Goal: Information Seeking & Learning: Learn about a topic

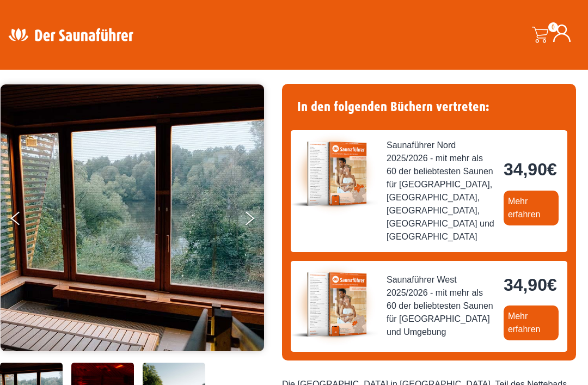
scroll to position [69, 0]
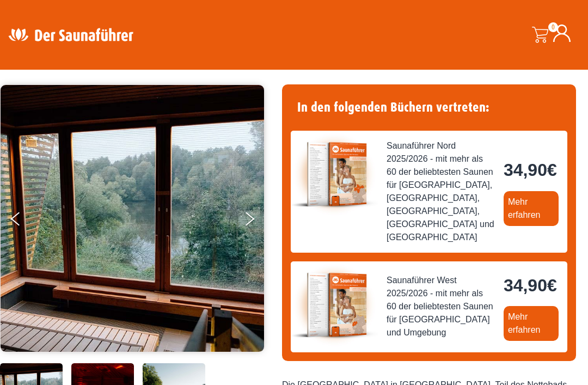
click at [504, 226] on link "Mehr erfahren" at bounding box center [531, 208] width 55 height 35
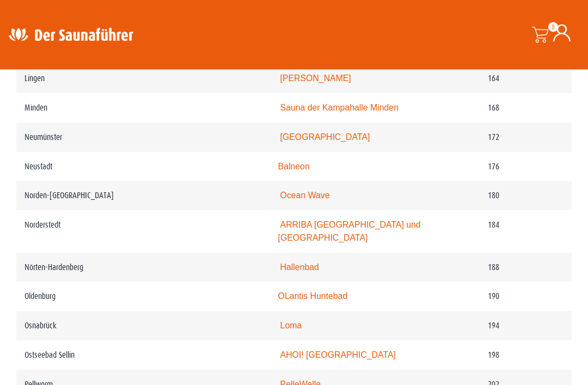
scroll to position [1751, 0]
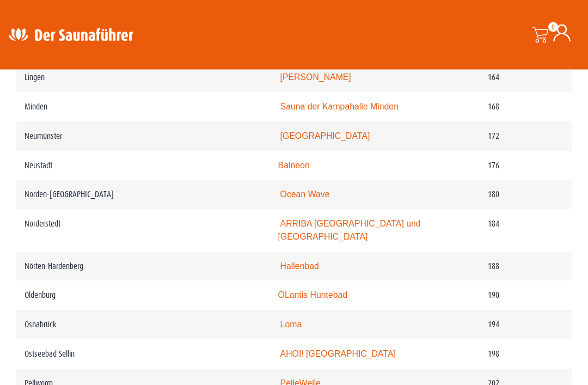
click at [280, 324] on link "Loma" at bounding box center [291, 324] width 22 height 9
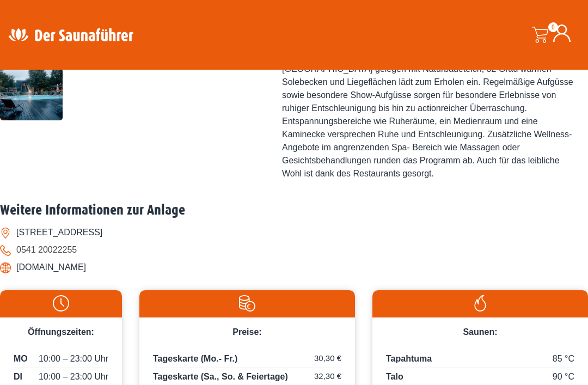
scroll to position [437, 0]
click at [64, 277] on li "[DOMAIN_NAME]" at bounding box center [294, 267] width 588 height 17
click at [63, 276] on li "www.nettebad.de" at bounding box center [294, 267] width 588 height 17
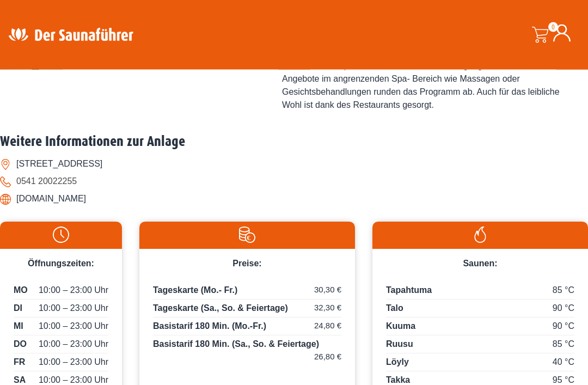
scroll to position [506, 0]
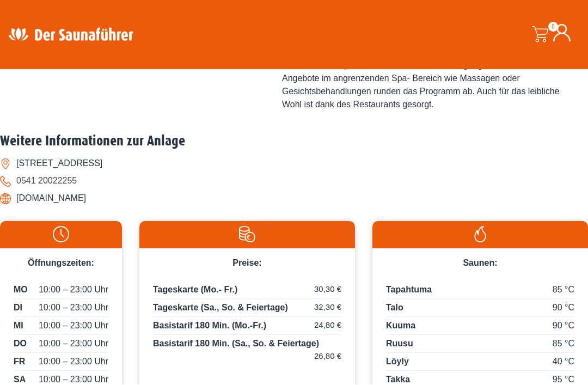
click at [53, 208] on li "www.nettebad.de" at bounding box center [294, 198] width 588 height 17
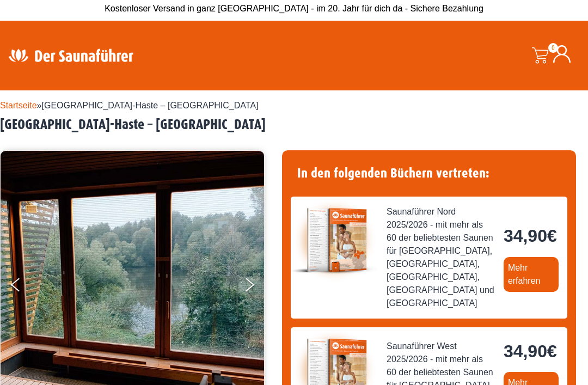
scroll to position [0, 0]
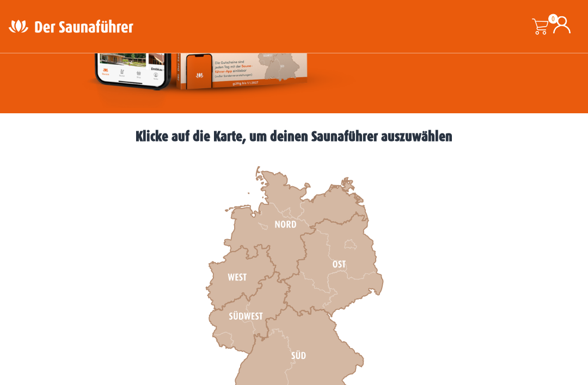
scroll to position [251, 0]
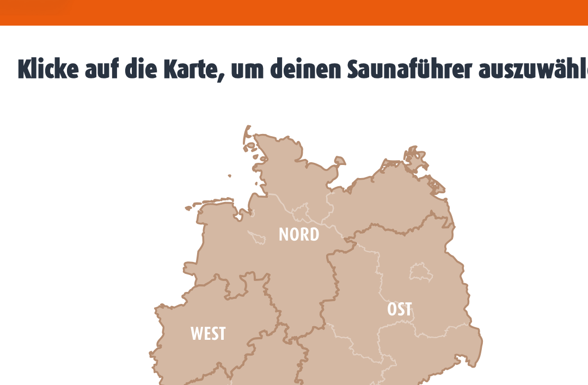
click at [224, 151] on icon at bounding box center [296, 209] width 144 height 116
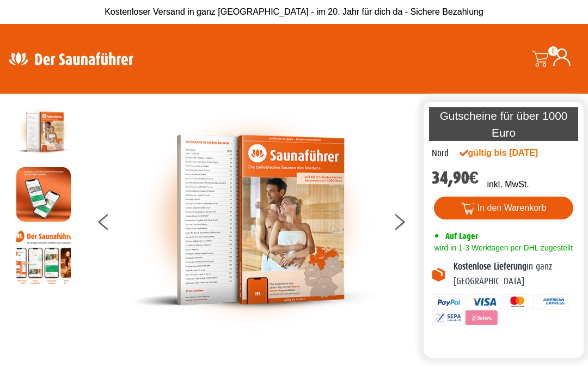
click at [38, 196] on img at bounding box center [43, 194] width 54 height 54
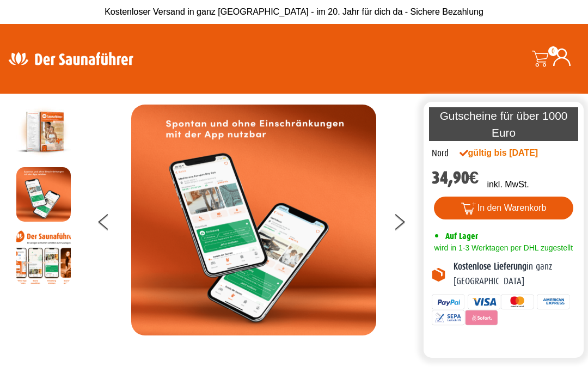
click at [288, 239] on img at bounding box center [253, 220] width 245 height 231
click at [401, 230] on icon at bounding box center [400, 225] width 10 height 9
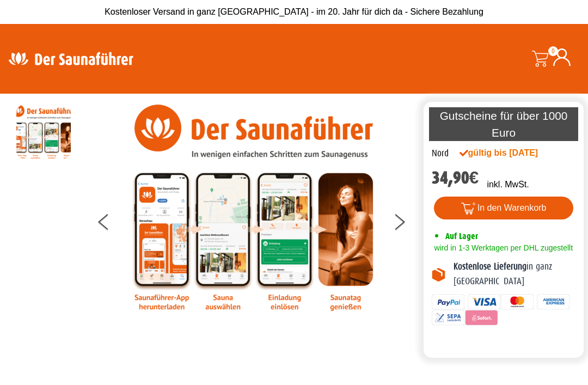
click at [400, 229] on button at bounding box center [406, 223] width 27 height 27
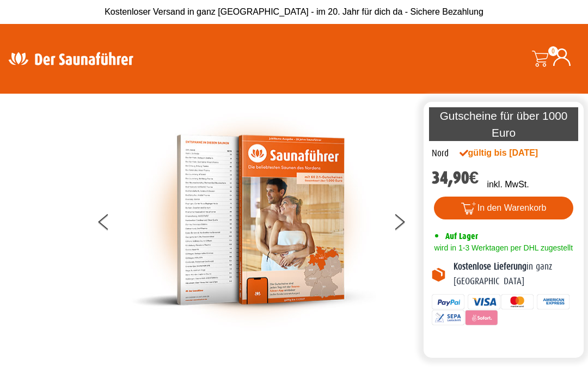
click at [399, 235] on button at bounding box center [406, 223] width 27 height 27
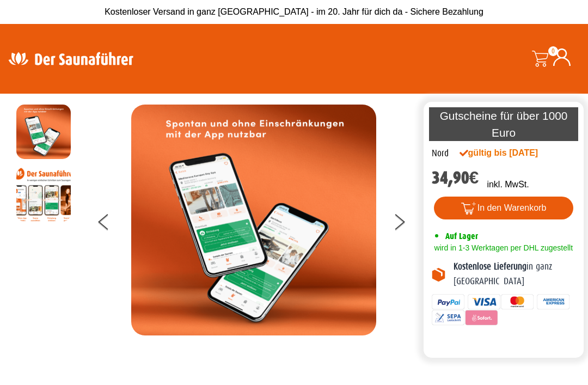
click at [395, 229] on button at bounding box center [406, 223] width 27 height 27
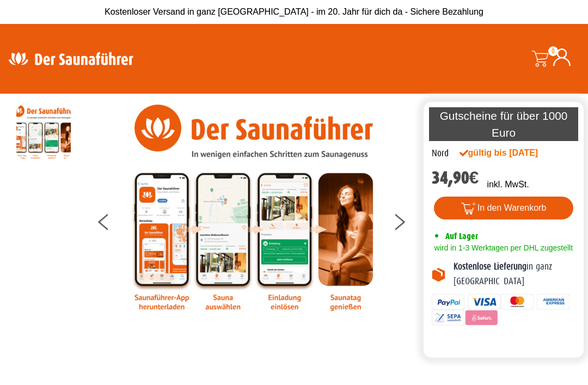
click at [397, 231] on button at bounding box center [406, 223] width 27 height 27
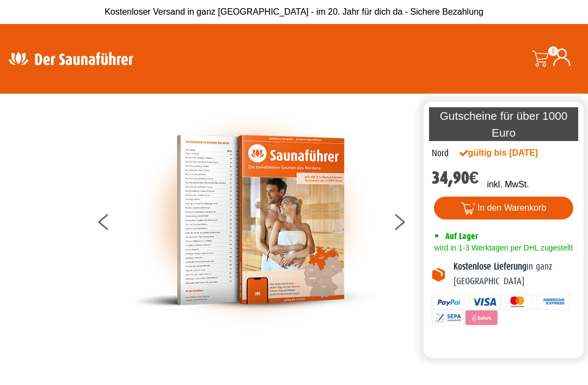
click at [396, 229] on button at bounding box center [406, 223] width 27 height 27
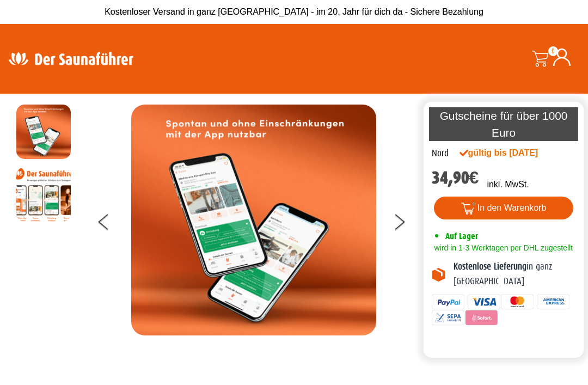
click at [393, 237] on button at bounding box center [406, 223] width 27 height 27
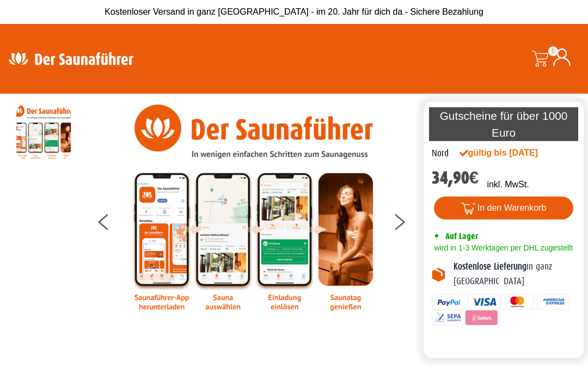
click at [394, 231] on button at bounding box center [406, 223] width 27 height 27
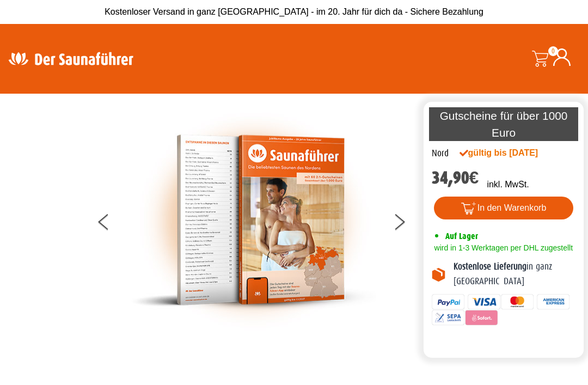
click at [392, 233] on div at bounding box center [254, 220] width 335 height 231
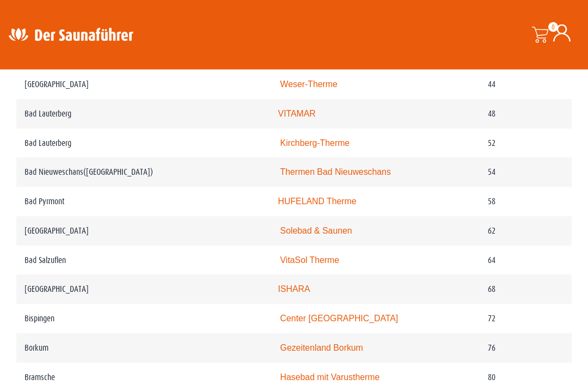
scroll to position [779, 0]
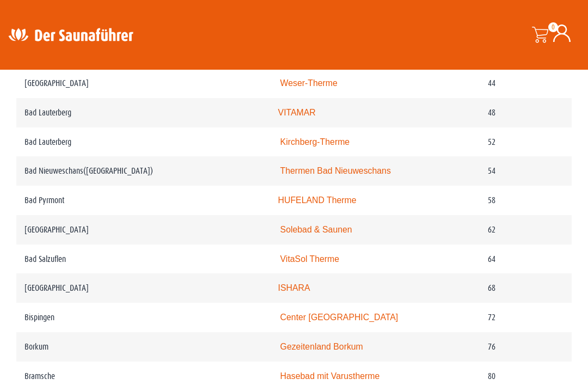
click at [319, 205] on link "HUFELAND Therme" at bounding box center [317, 200] width 78 height 9
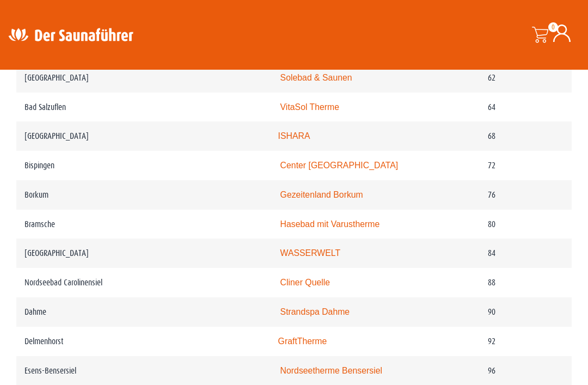
scroll to position [926, 0]
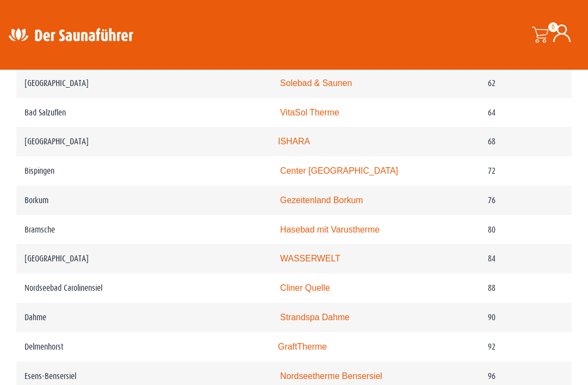
click at [302, 108] on td "VitaSol Therme" at bounding box center [375, 112] width 210 height 29
click at [289, 117] on link "VitaSol Therme" at bounding box center [309, 112] width 59 height 9
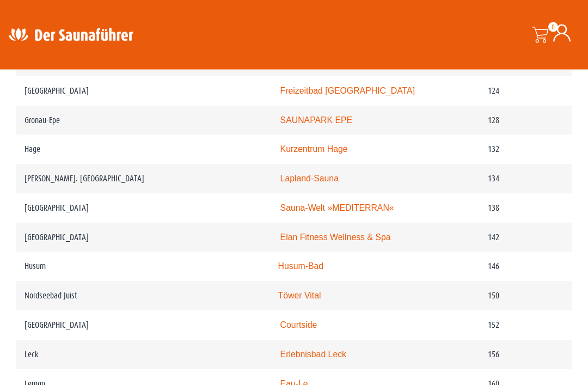
scroll to position [1416, 0]
click at [291, 183] on link "Lapland-Sauna" at bounding box center [309, 178] width 58 height 9
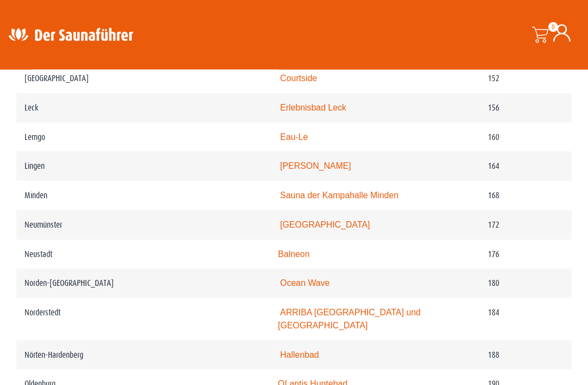
scroll to position [1669, 0]
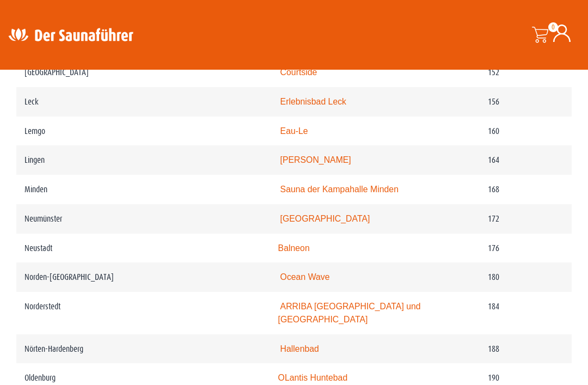
click at [333, 194] on link "Sauna der Kampahalle Minden" at bounding box center [339, 189] width 118 height 9
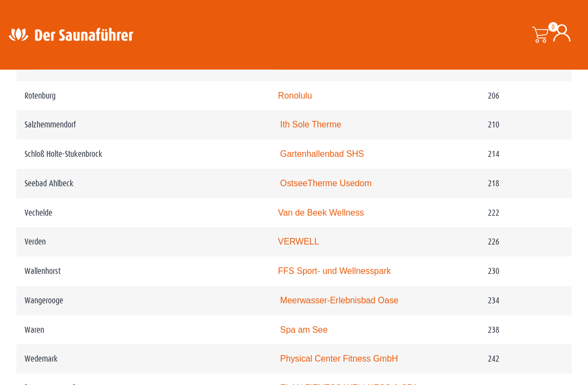
scroll to position [2069, 0]
click at [318, 153] on link "Gartenhallenbad SHS" at bounding box center [322, 153] width 84 height 9
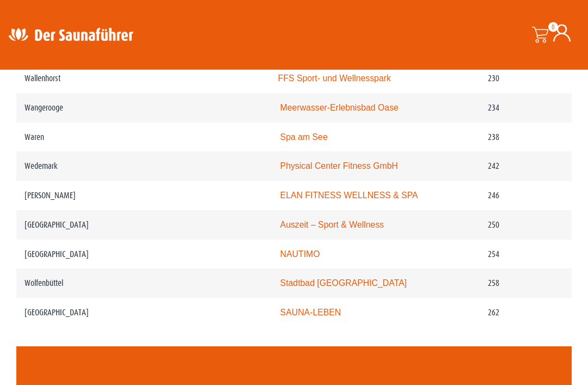
scroll to position [2267, 0]
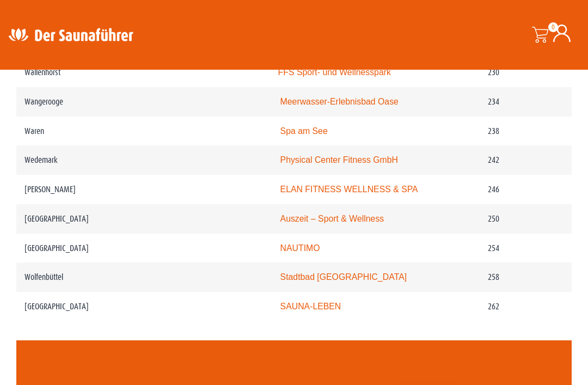
click at [316, 216] on link "Auszeit – Sport & Wellness" at bounding box center [332, 218] width 104 height 9
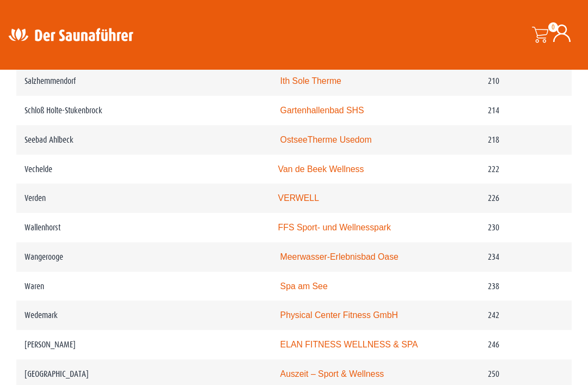
scroll to position [2110, 0]
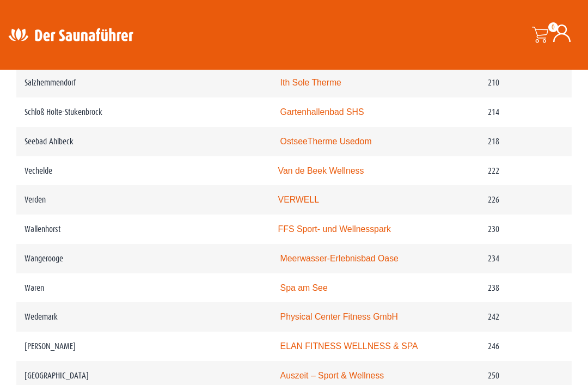
click at [360, 228] on link "FFS Sport- und Wellnesspark" at bounding box center [334, 228] width 113 height 9
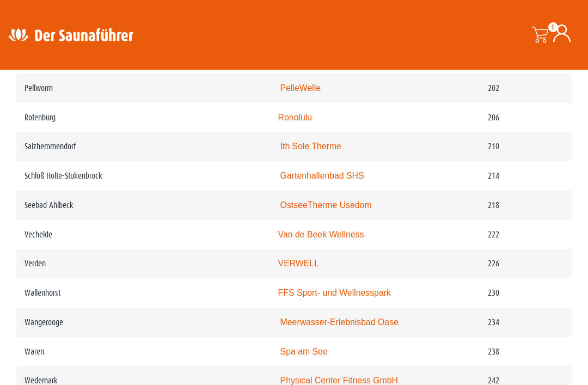
scroll to position [2046, 0]
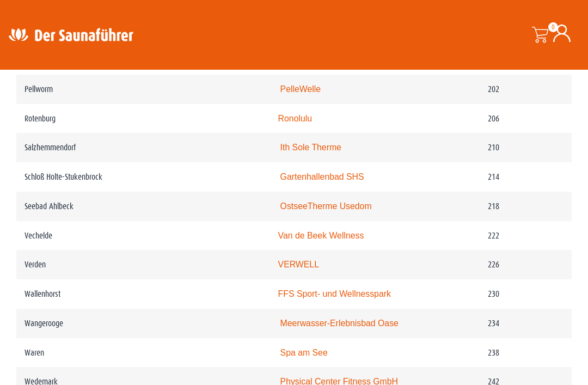
click at [309, 143] on link "Ith Sole Therme" at bounding box center [310, 147] width 61 height 9
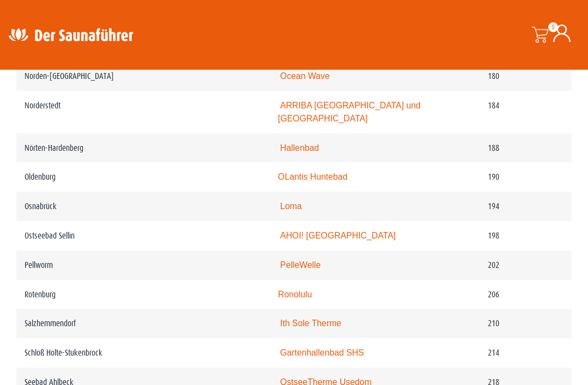
scroll to position [1869, 0]
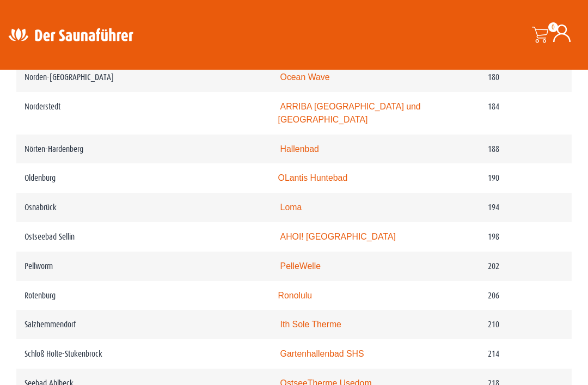
click at [270, 193] on td "Loma" at bounding box center [375, 207] width 210 height 29
click at [280, 205] on link "Loma" at bounding box center [291, 207] width 22 height 9
click at [280, 203] on link "Loma" at bounding box center [291, 207] width 22 height 9
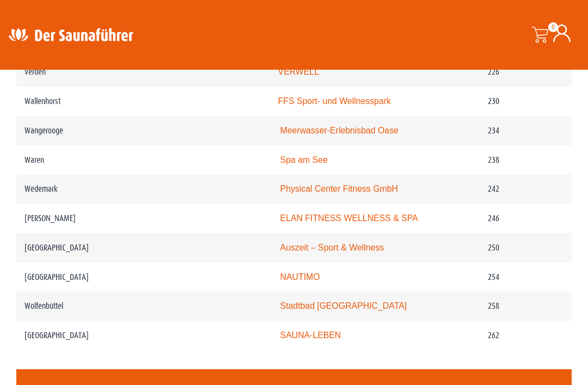
scroll to position [2238, 0]
click at [340, 246] on link "Auszeit – Sport & Wellness" at bounding box center [332, 247] width 104 height 9
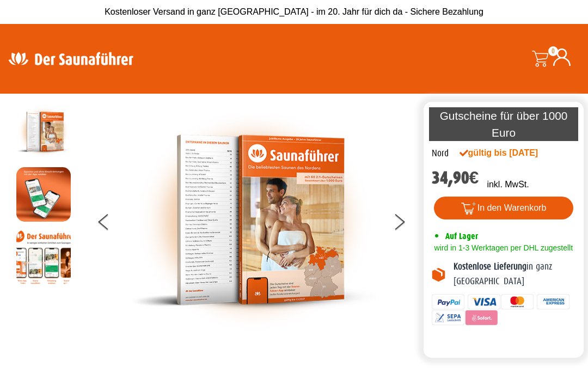
scroll to position [2273, 0]
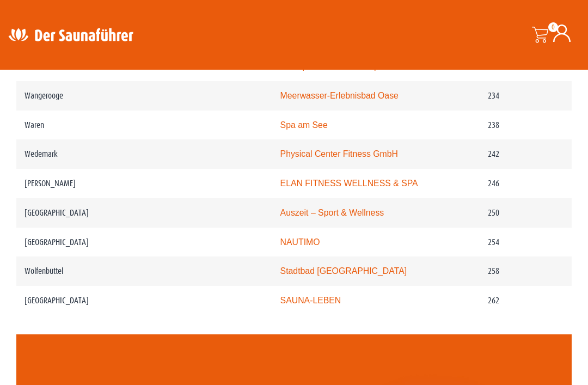
click at [361, 207] on td "Auszeit – Sport & Wellness" at bounding box center [375, 212] width 210 height 29
click at [302, 213] on link "Auszeit – Sport & Wellness" at bounding box center [332, 212] width 104 height 9
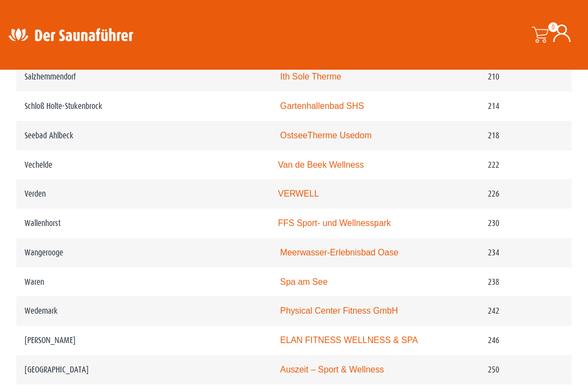
scroll to position [2116, 0]
click at [343, 219] on link "FFS Sport- und Wellnesspark" at bounding box center [334, 223] width 113 height 9
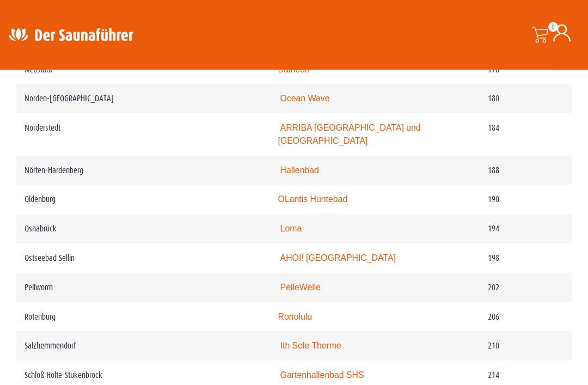
scroll to position [1847, 0]
click at [270, 217] on td "Loma" at bounding box center [375, 228] width 210 height 29
click at [280, 224] on link "Loma" at bounding box center [291, 228] width 22 height 9
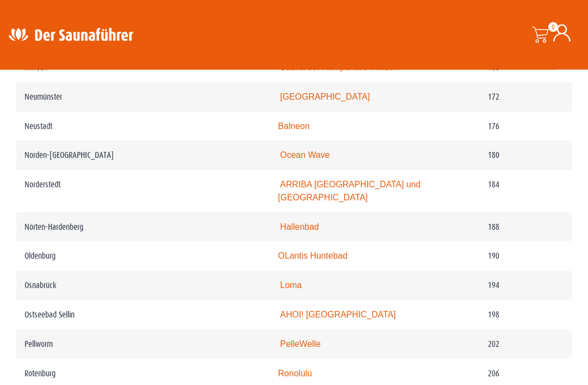
scroll to position [1792, 0]
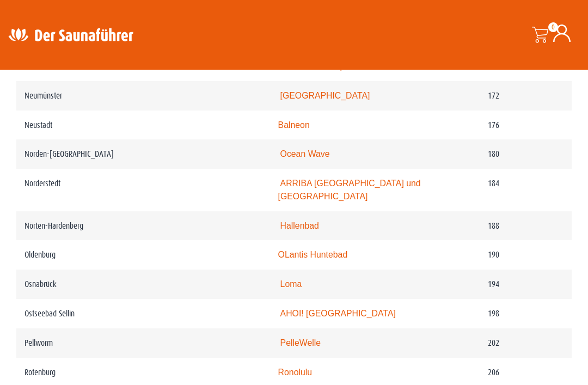
click at [309, 240] on td "OLantis Huntebad" at bounding box center [375, 254] width 210 height 29
click at [296, 250] on link "OLantis Huntebad" at bounding box center [313, 254] width 70 height 9
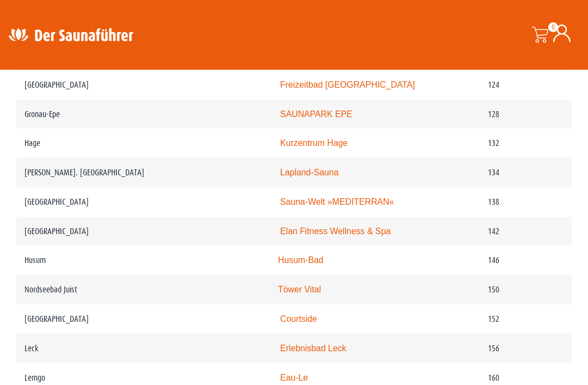
scroll to position [1421, 0]
click at [339, 207] on link "Sauna-Welt »MEDITERRAN«" at bounding box center [337, 202] width 114 height 9
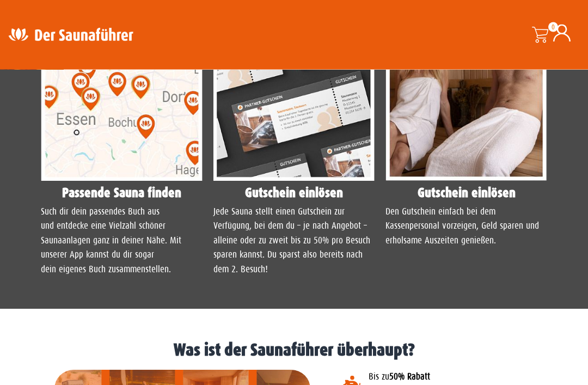
scroll to position [1018, 0]
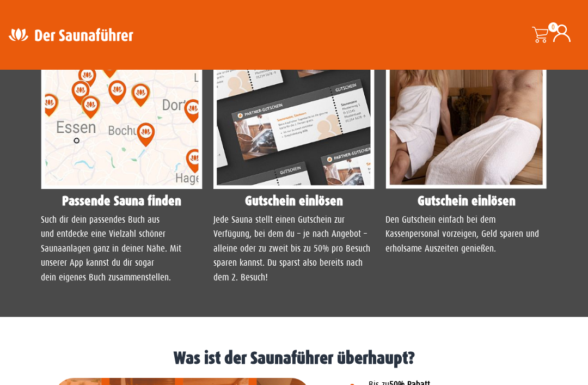
click at [503, 184] on img at bounding box center [467, 88] width 162 height 202
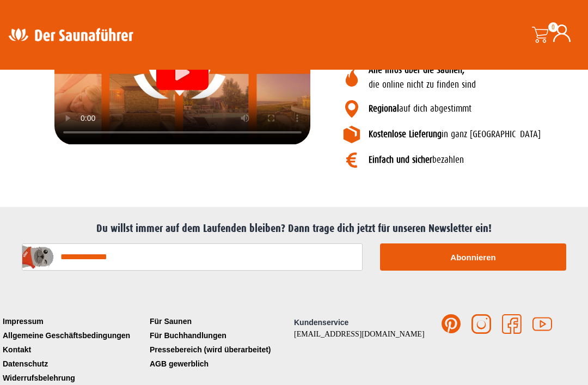
scroll to position [1395, 0]
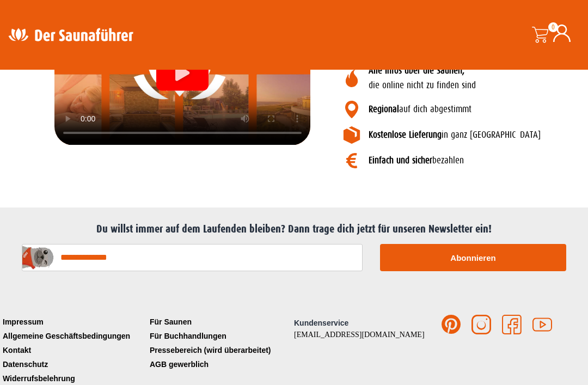
click at [169, 90] on div "Video abspielen" at bounding box center [182, 73] width 52 height 34
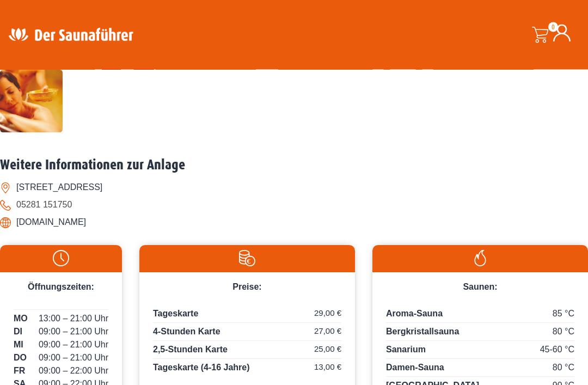
scroll to position [425, 0]
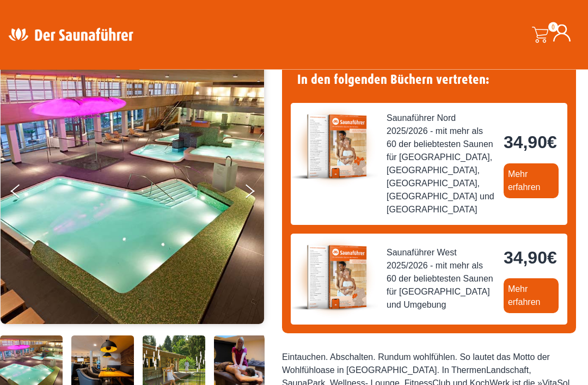
scroll to position [58, 0]
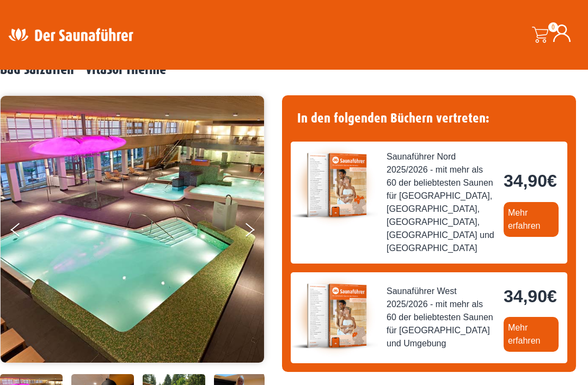
click at [255, 237] on button "Next" at bounding box center [256, 231] width 27 height 27
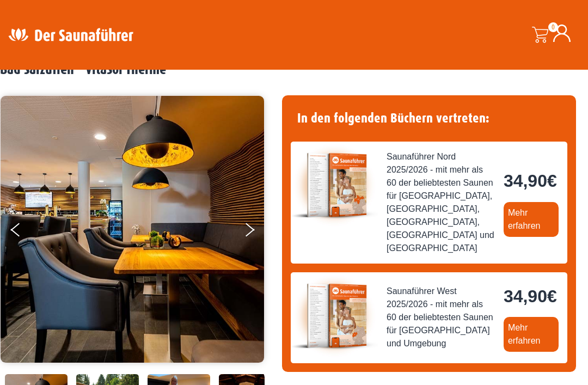
click at [256, 239] on button "Next" at bounding box center [256, 231] width 27 height 27
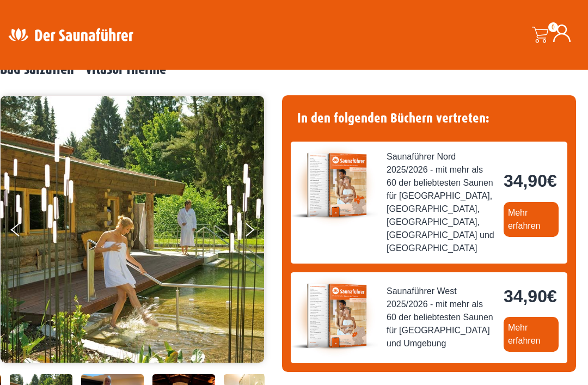
click at [258, 233] on button "Next" at bounding box center [256, 231] width 27 height 27
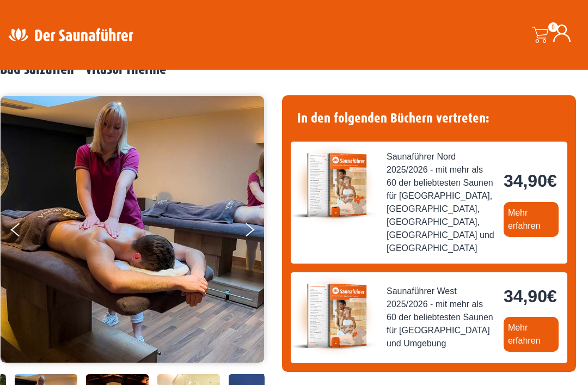
click at [260, 231] on button "Next" at bounding box center [256, 231] width 27 height 27
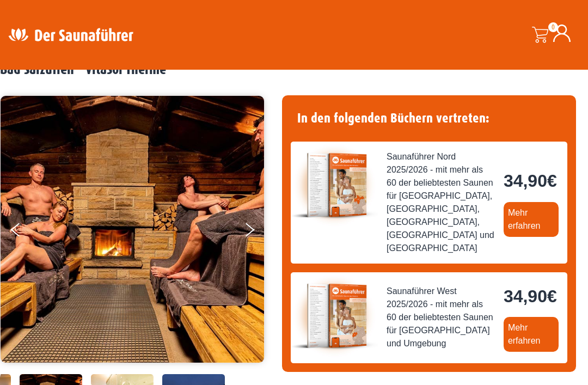
click at [261, 230] on button "Next" at bounding box center [256, 231] width 27 height 27
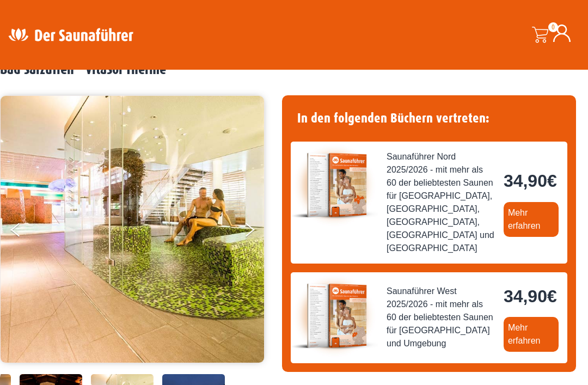
click at [261, 226] on button "Next" at bounding box center [256, 231] width 27 height 27
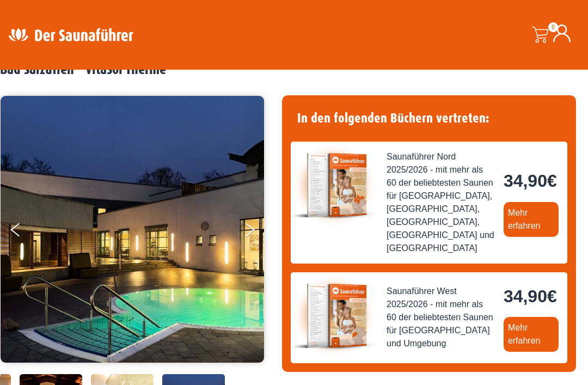
click at [264, 223] on button "Next" at bounding box center [256, 231] width 27 height 27
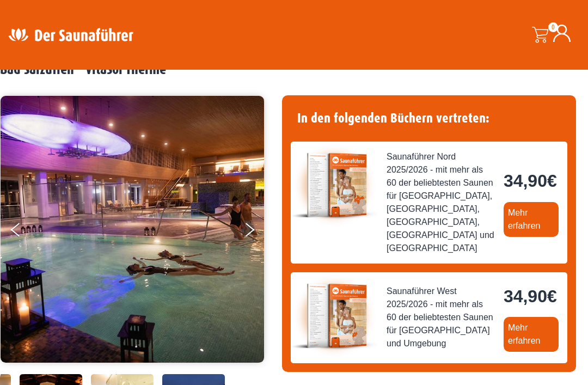
click at [263, 219] on button "Next" at bounding box center [256, 231] width 27 height 27
click at [249, 230] on button "Next" at bounding box center [256, 231] width 27 height 27
click at [246, 226] on icon "Next" at bounding box center [250, 227] width 9 height 8
click at [248, 225] on button "Next" at bounding box center [256, 231] width 27 height 27
click at [251, 222] on button "Next" at bounding box center [256, 231] width 27 height 27
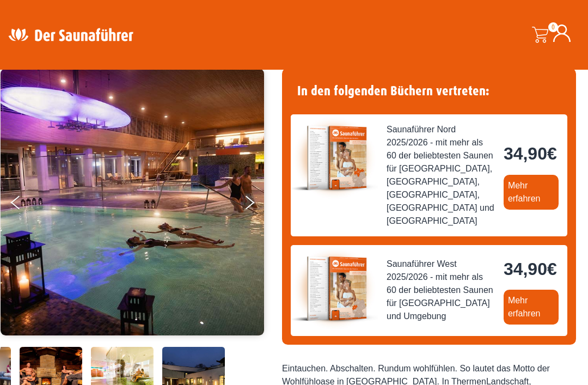
scroll to position [0, 0]
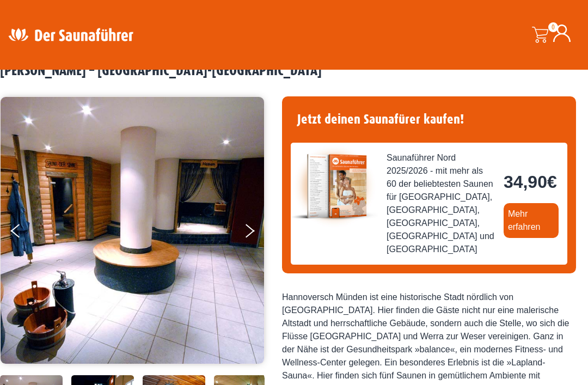
scroll to position [41, 0]
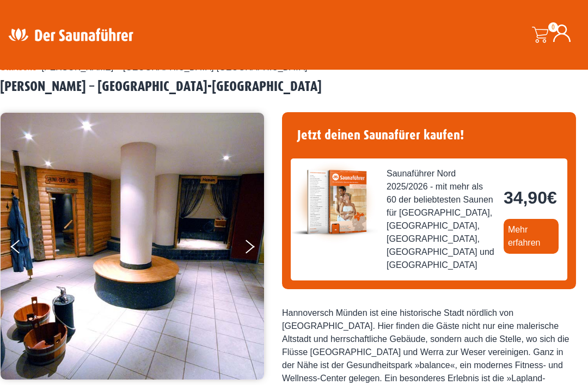
click at [254, 249] on button "Next" at bounding box center [256, 248] width 27 height 27
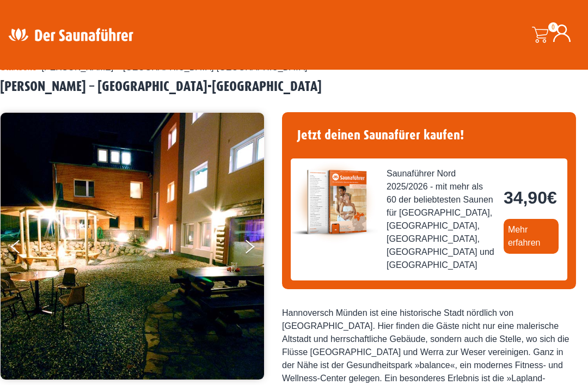
click at [251, 242] on button "Next" at bounding box center [256, 248] width 27 height 27
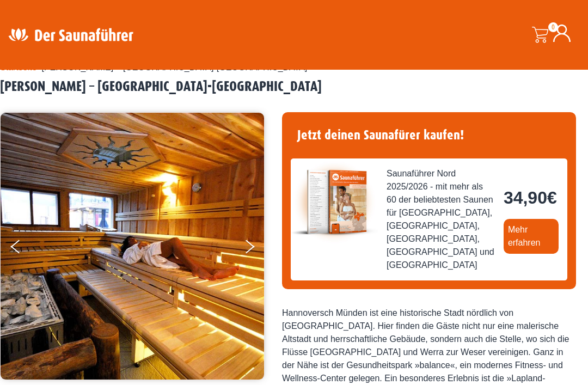
click at [249, 243] on icon "Next" at bounding box center [250, 244] width 9 height 8
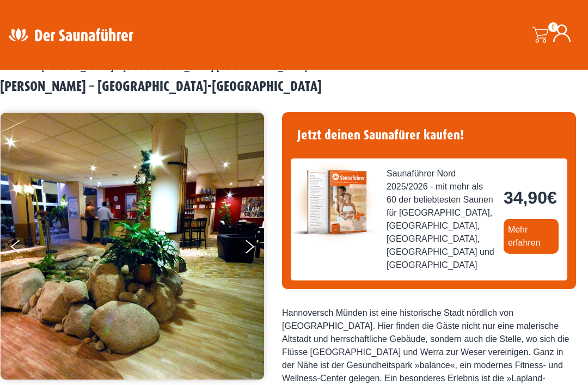
click at [248, 241] on button "Next" at bounding box center [256, 248] width 27 height 27
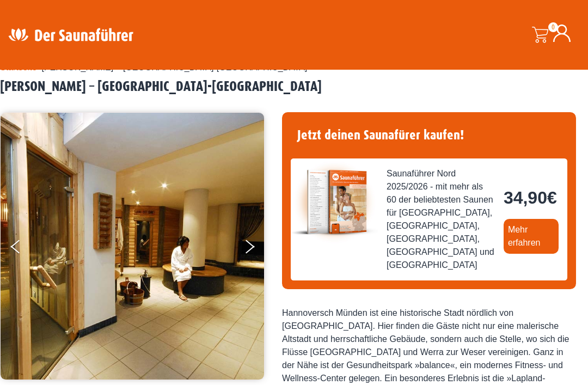
click at [247, 241] on button "Next" at bounding box center [256, 248] width 27 height 27
click at [252, 240] on button "Next" at bounding box center [256, 248] width 27 height 27
click at [249, 243] on icon "Next" at bounding box center [250, 244] width 9 height 8
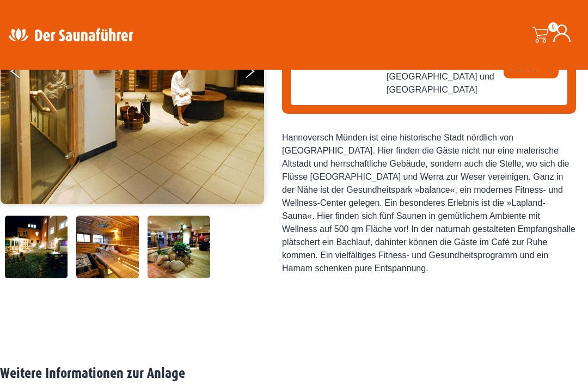
scroll to position [216, 0]
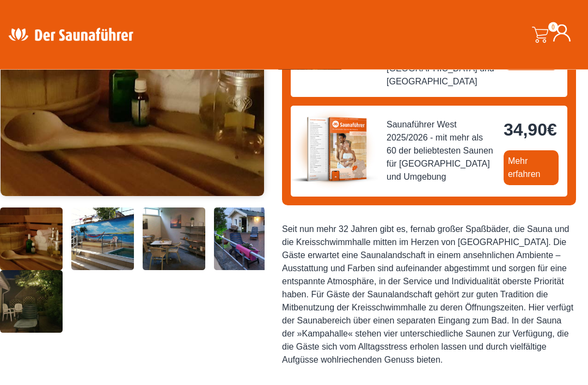
scroll to position [225, 0]
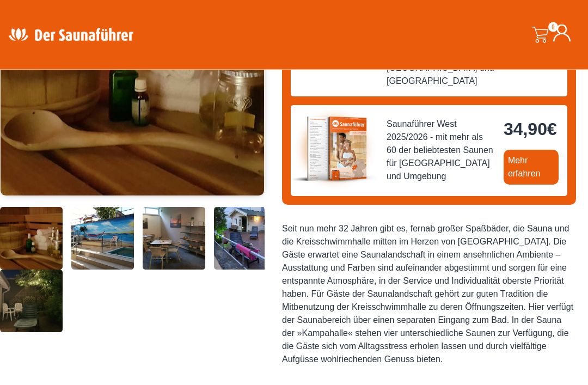
click at [83, 270] on img at bounding box center [102, 239] width 63 height 63
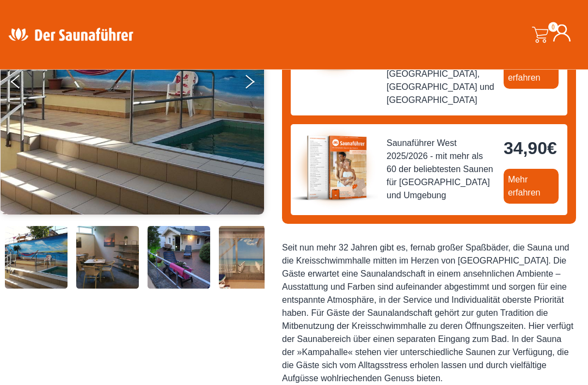
scroll to position [161, 0]
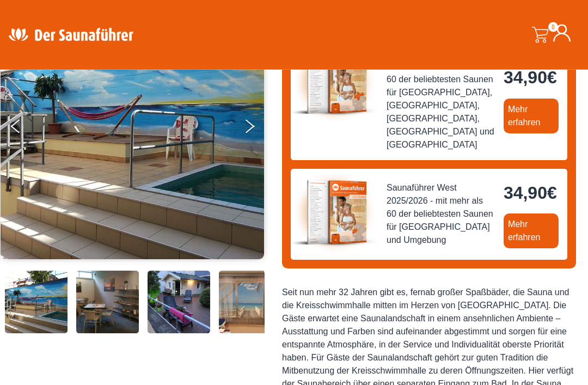
click at [253, 133] on button "Next" at bounding box center [256, 128] width 27 height 27
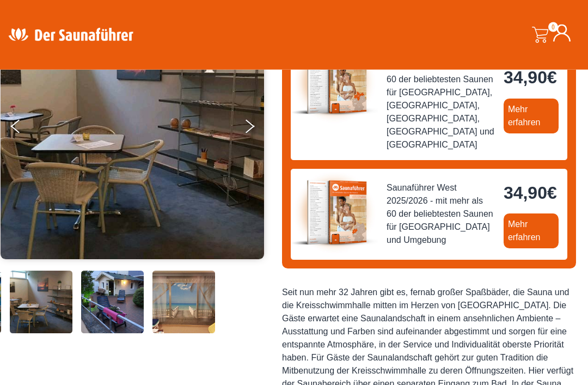
scroll to position [162, 0]
click at [251, 133] on button "Next" at bounding box center [256, 128] width 27 height 27
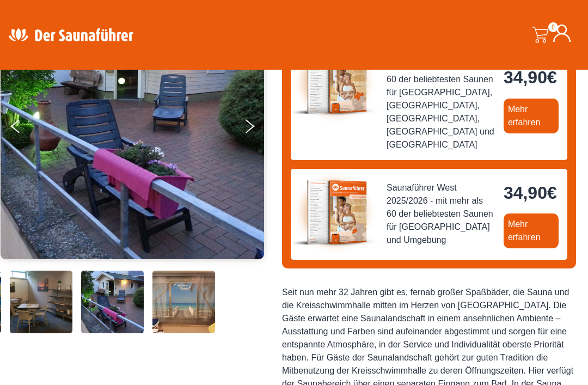
click at [252, 130] on button "Next" at bounding box center [256, 128] width 27 height 27
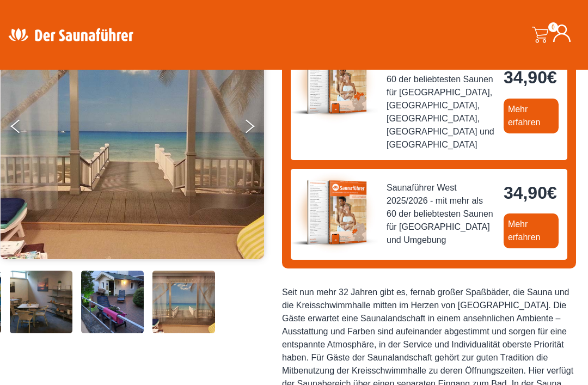
click at [253, 131] on button "Next" at bounding box center [256, 128] width 27 height 27
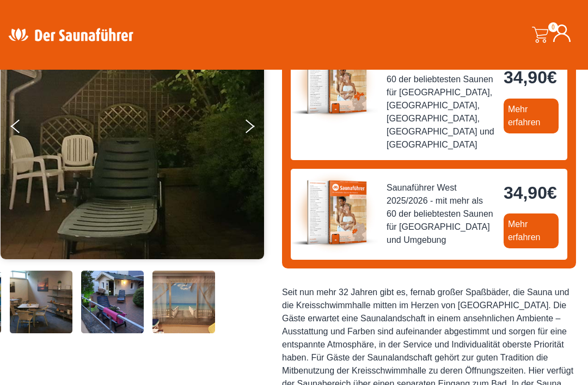
click at [253, 131] on button "Next" at bounding box center [256, 128] width 27 height 27
click at [255, 131] on button "Next" at bounding box center [256, 128] width 27 height 27
click at [253, 127] on button "Next" at bounding box center [256, 128] width 27 height 27
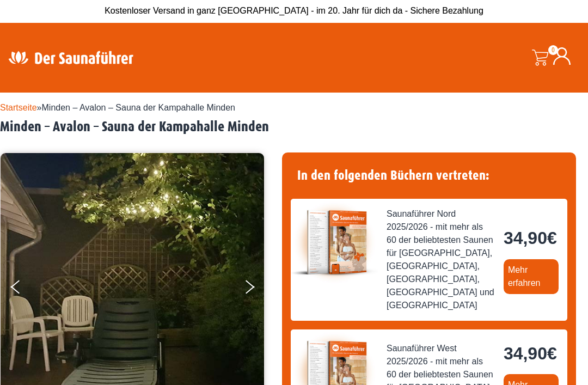
scroll to position [0, 0]
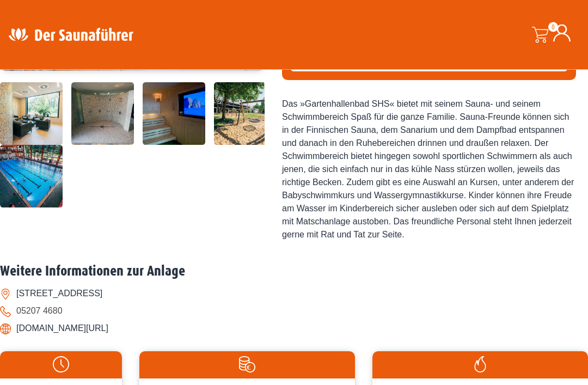
scroll to position [351, 0]
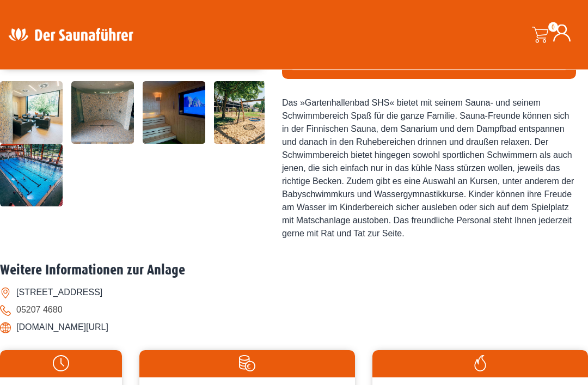
click at [186, 144] on img at bounding box center [174, 113] width 63 height 63
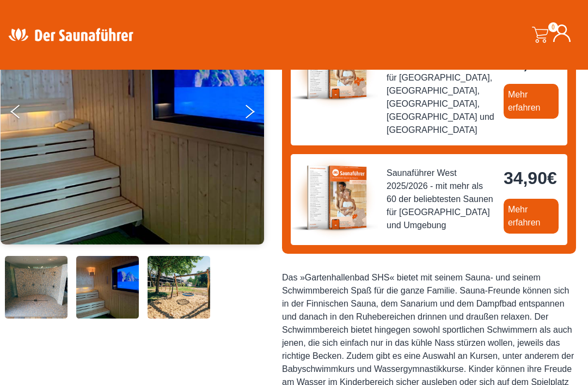
scroll to position [175, 0]
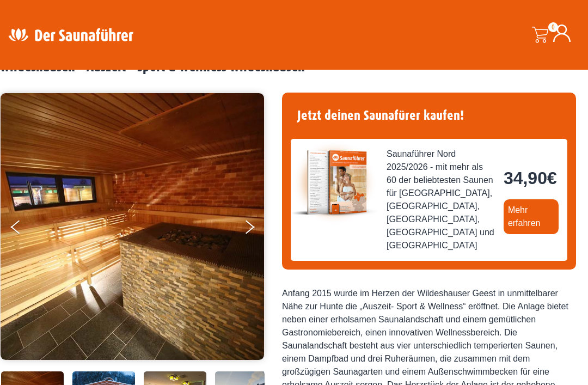
scroll to position [60, 0]
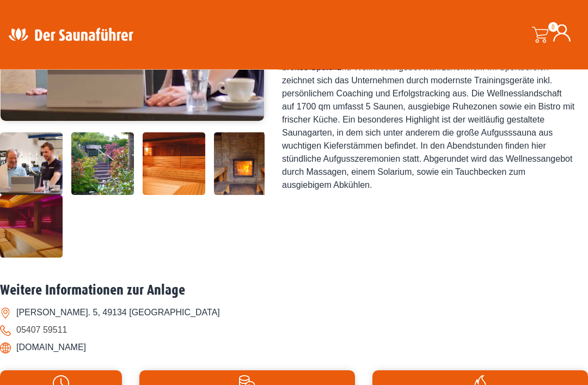
scroll to position [296, 0]
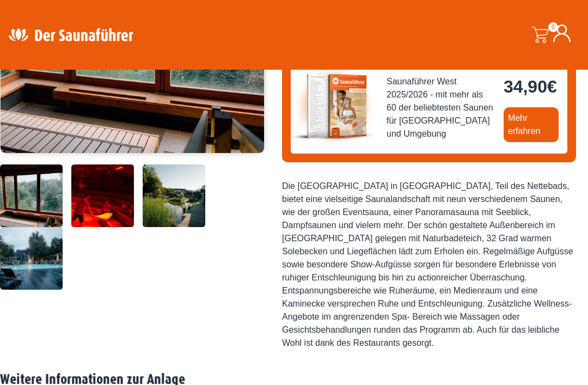
scroll to position [258, 0]
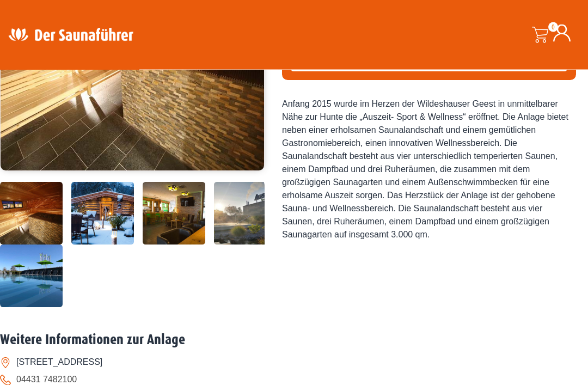
scroll to position [244, 0]
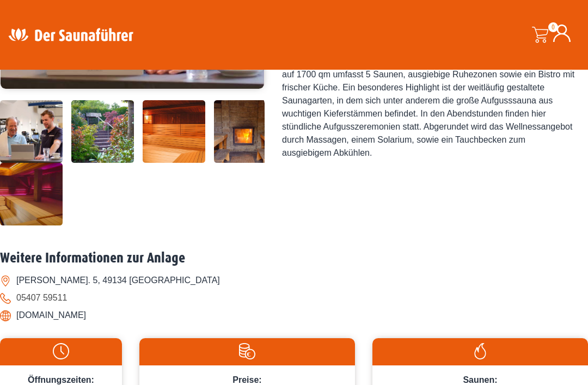
scroll to position [331, 0]
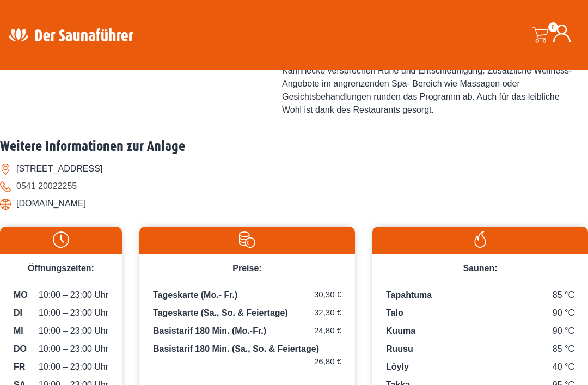
scroll to position [498, 0]
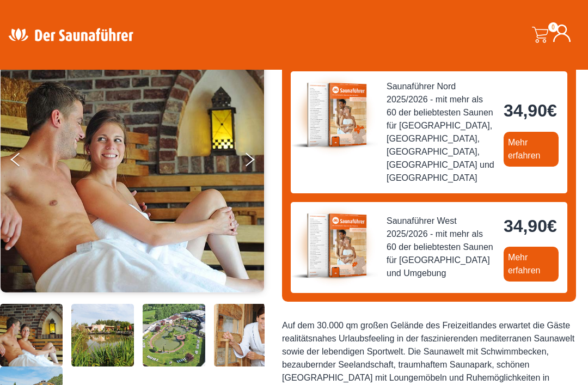
scroll to position [129, 0]
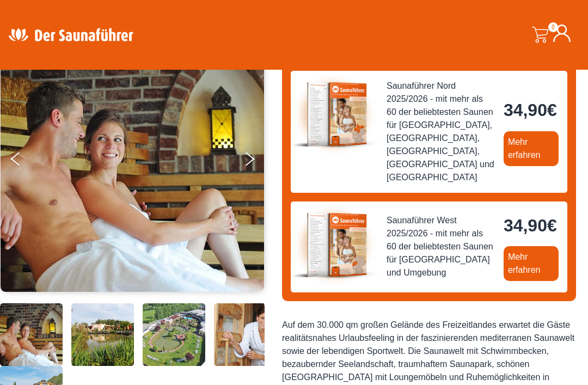
click at [237, 303] on img at bounding box center [245, 303] width 63 height 0
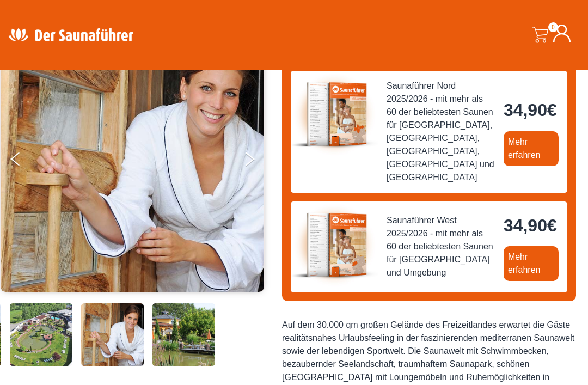
click at [128, 303] on img at bounding box center [112, 303] width 63 height 0
click at [17, 160] on button "Previous" at bounding box center [24, 161] width 27 height 27
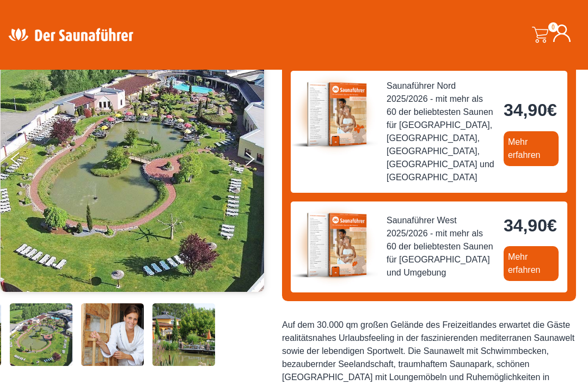
click at [254, 160] on button "Next" at bounding box center [256, 161] width 27 height 27
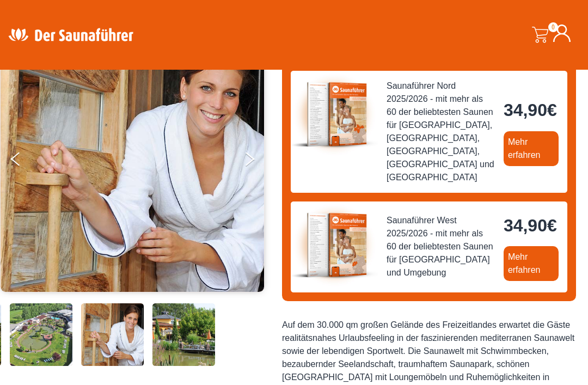
click at [258, 152] on button "Next" at bounding box center [256, 161] width 27 height 27
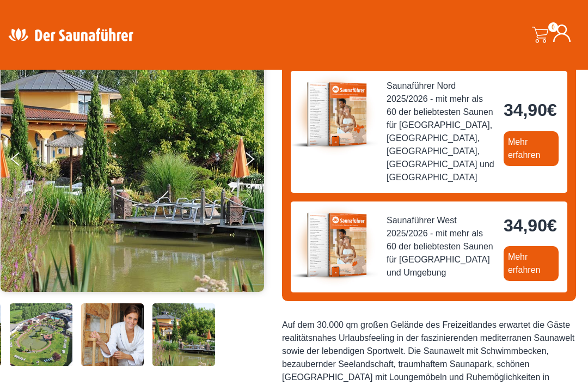
click at [251, 160] on button "Next" at bounding box center [256, 161] width 27 height 27
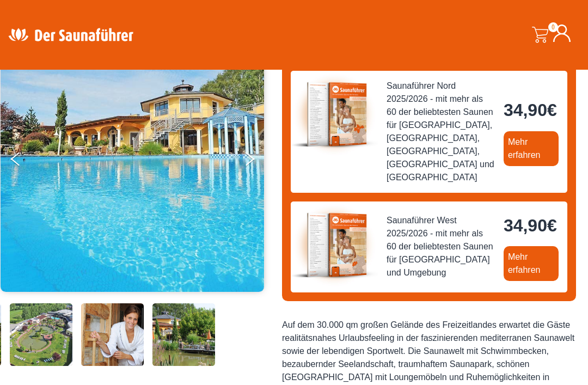
click at [259, 149] on button "Next" at bounding box center [256, 161] width 27 height 27
click at [253, 150] on button "Next" at bounding box center [256, 161] width 27 height 27
click at [254, 161] on button "Next" at bounding box center [256, 161] width 27 height 27
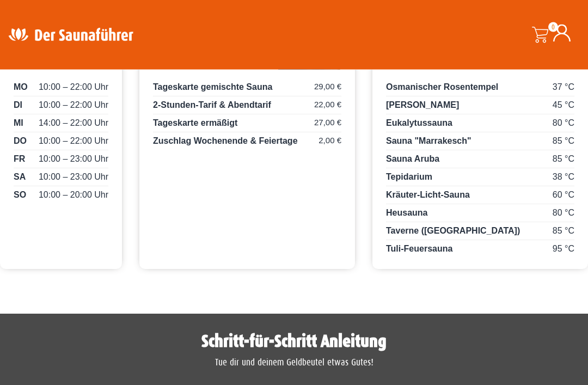
scroll to position [657, 0]
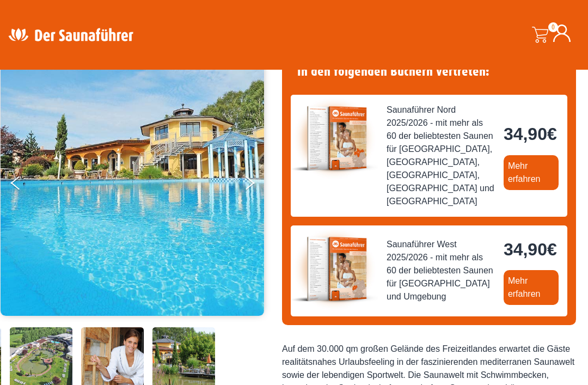
scroll to position [105, 0]
